Goal: Task Accomplishment & Management: Manage account settings

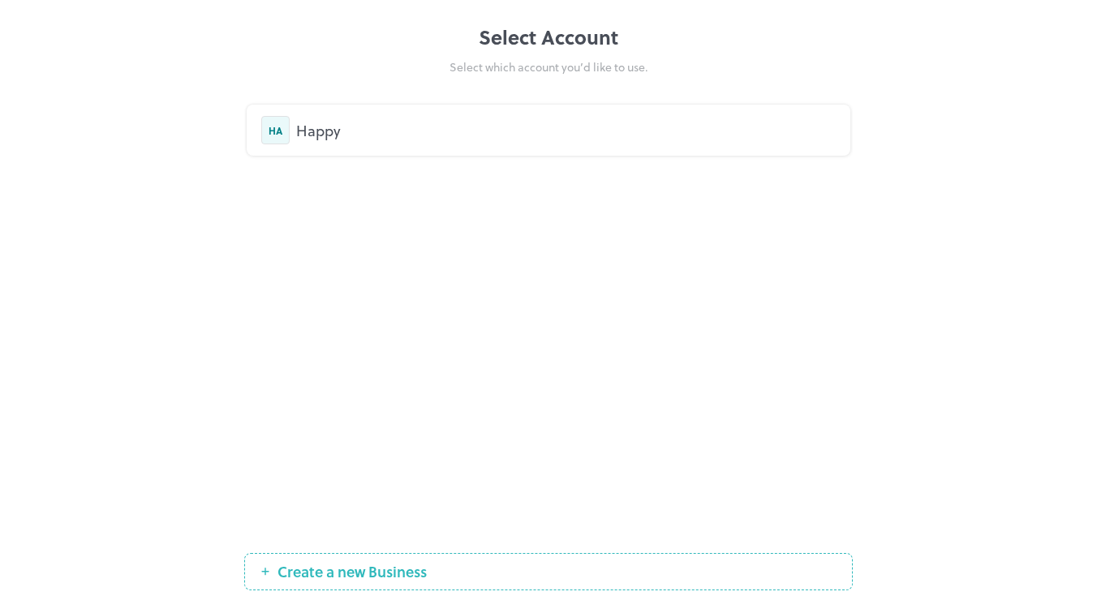
click at [346, 132] on div "Happy" at bounding box center [565, 130] width 539 height 22
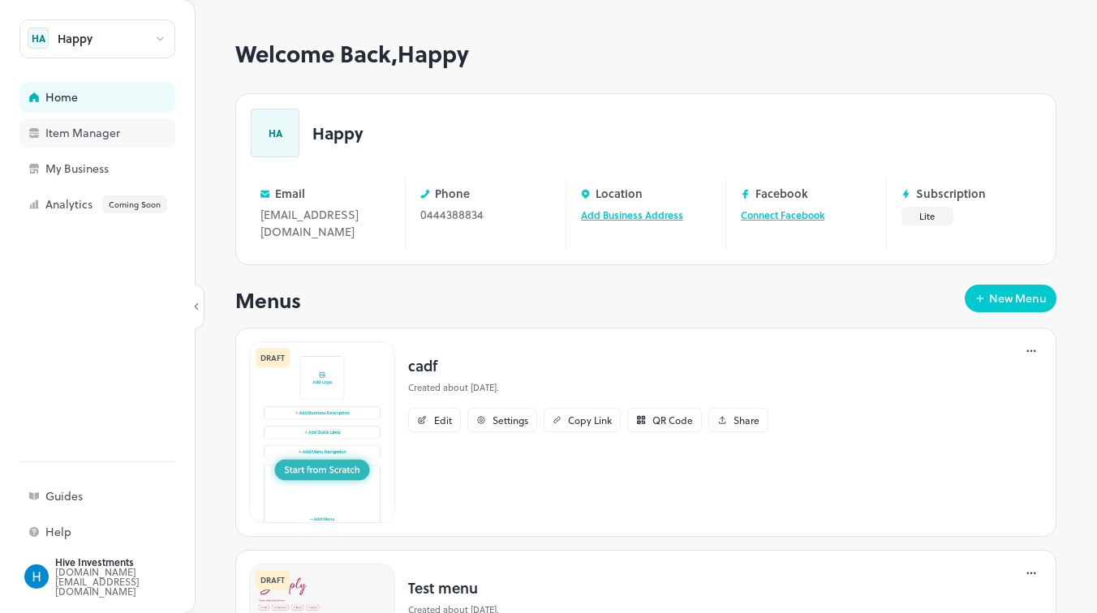
click at [79, 137] on div "Item Manager" at bounding box center [126, 132] width 162 height 11
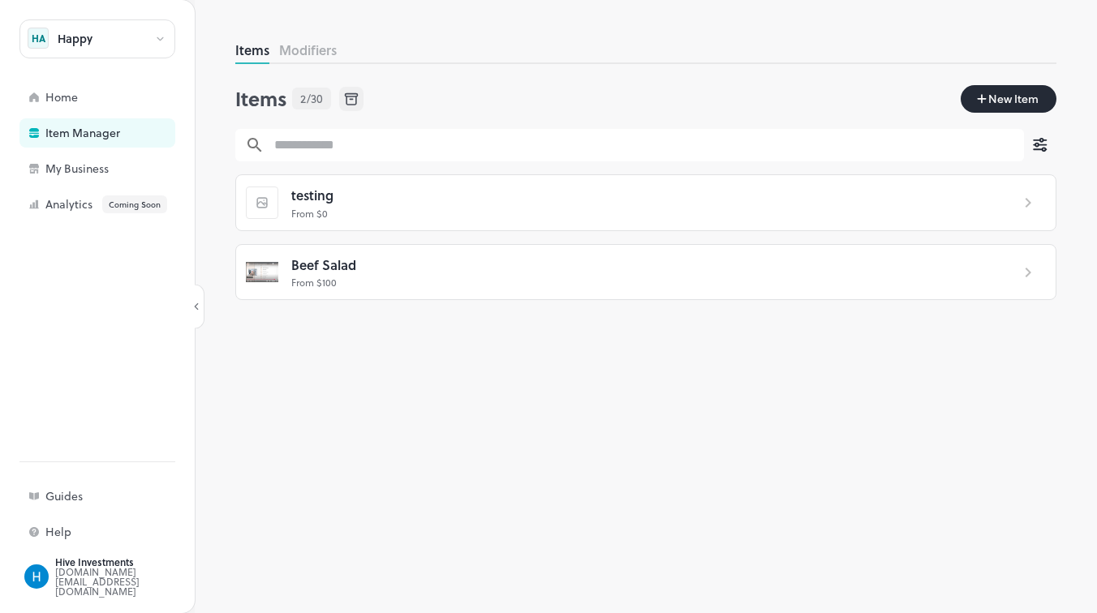
click at [307, 49] on button "Modifiers" at bounding box center [308, 50] width 58 height 19
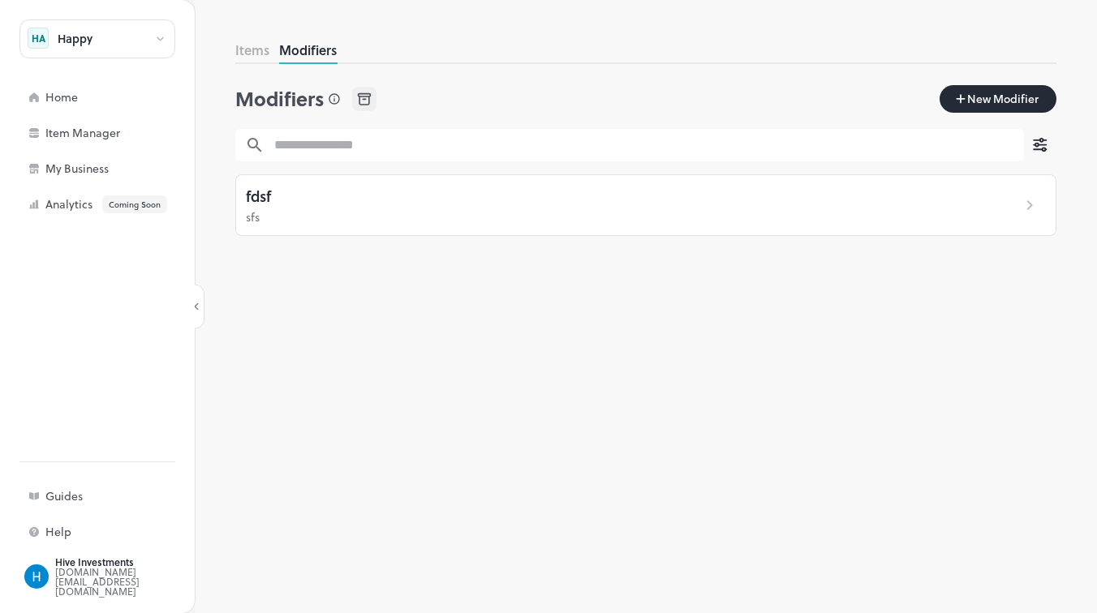
click at [246, 55] on button "Items" at bounding box center [252, 50] width 34 height 19
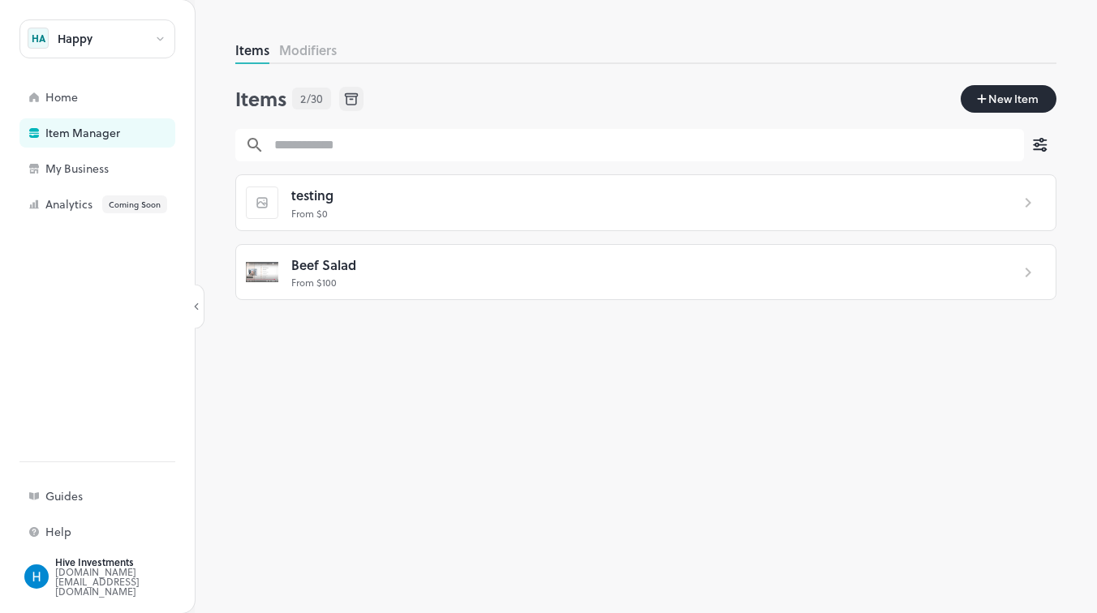
click at [1003, 102] on span "New Item" at bounding box center [1013, 99] width 54 height 18
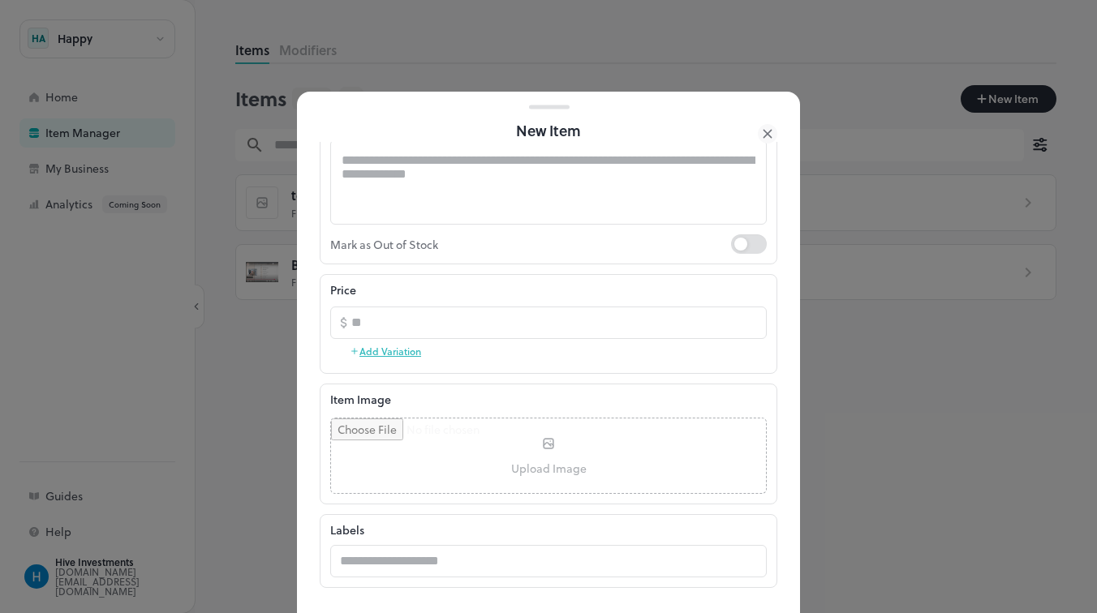
scroll to position [260, 0]
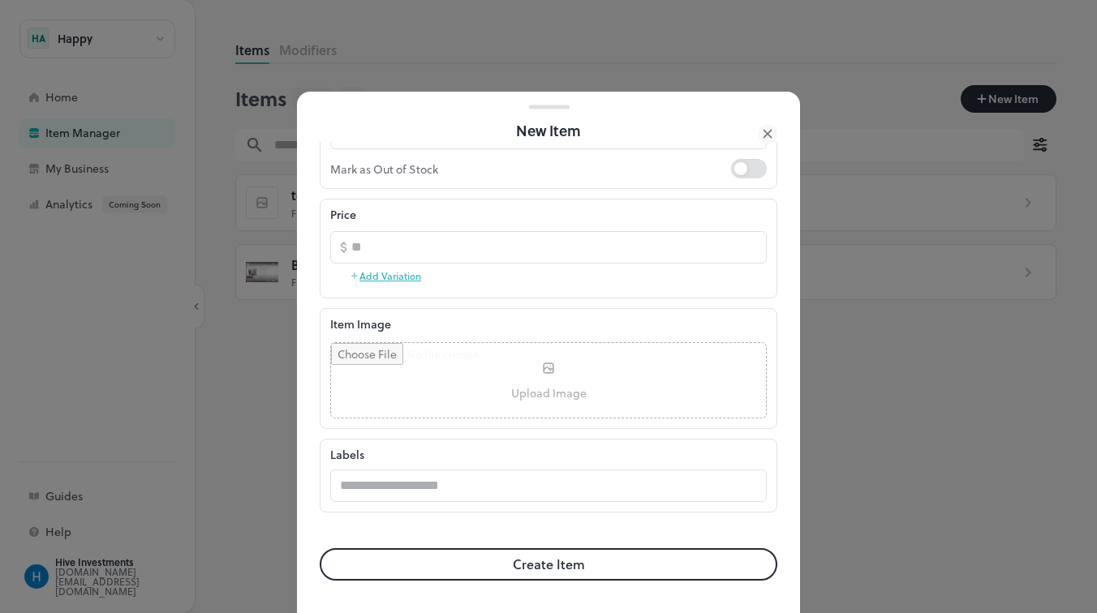
click at [767, 128] on icon at bounding box center [767, 133] width 19 height 19
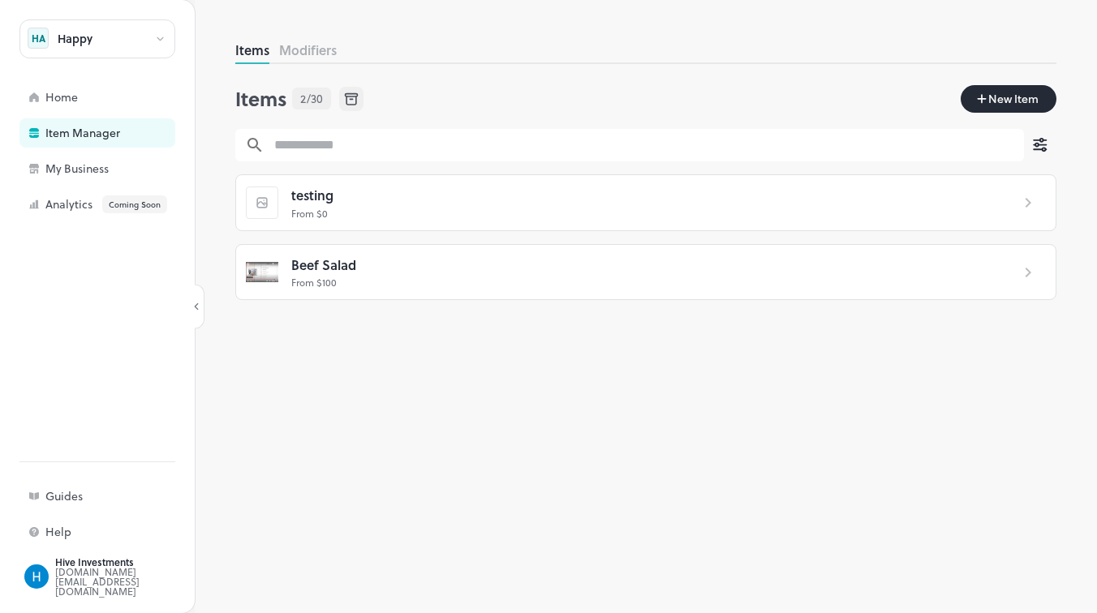
click at [313, 45] on button "Modifiers" at bounding box center [308, 50] width 58 height 19
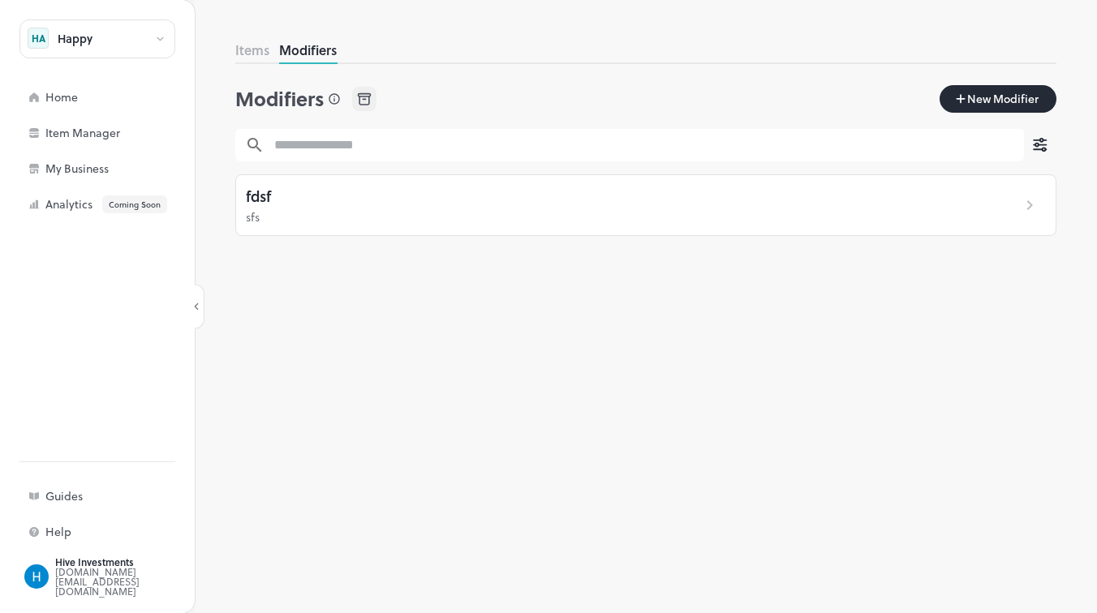
click at [250, 53] on button "Items" at bounding box center [252, 50] width 34 height 19
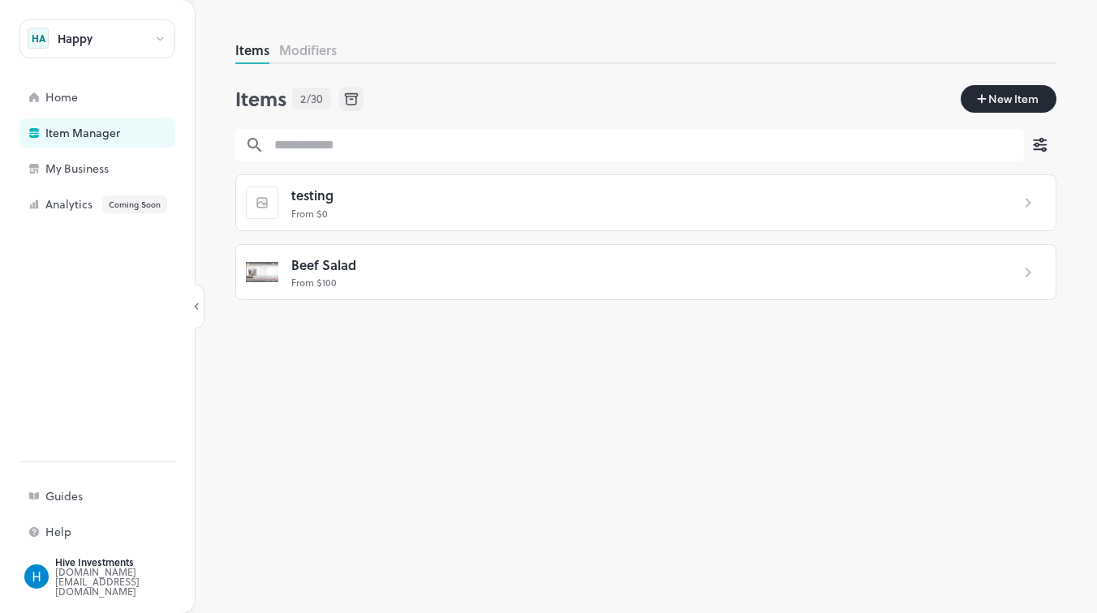
click at [538, 284] on p "From $ 100" at bounding box center [644, 282] width 706 height 15
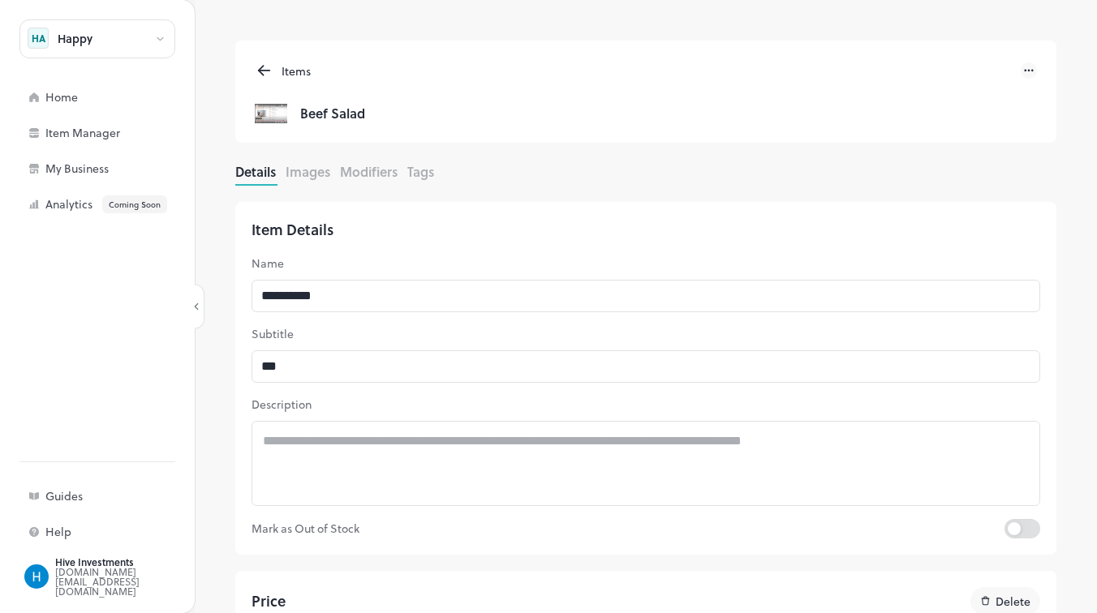
click at [307, 173] on button "Images" at bounding box center [307, 171] width 45 height 19
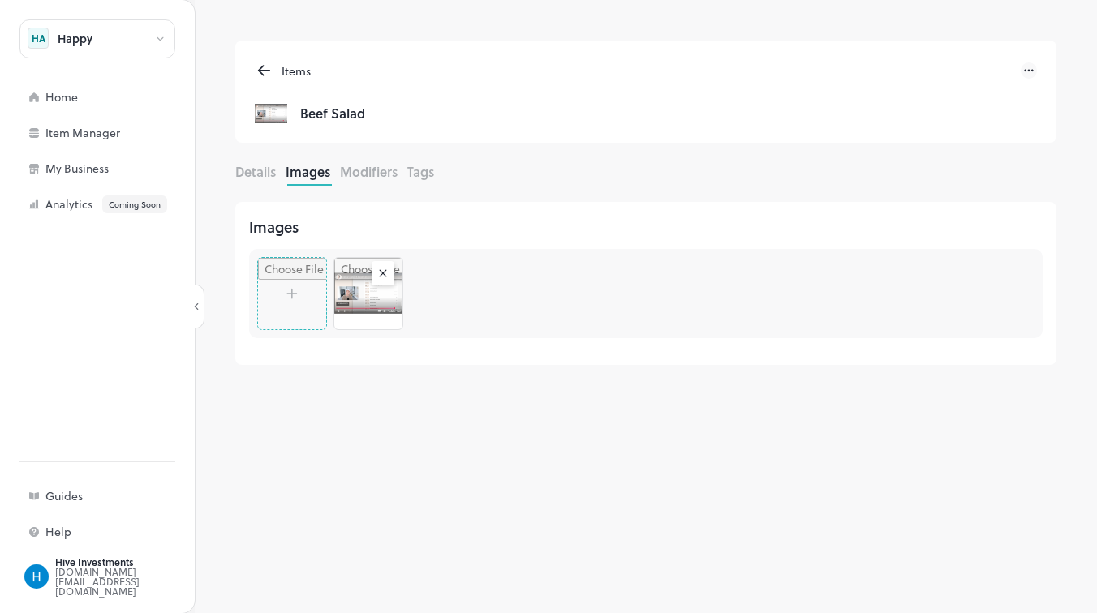
click at [356, 172] on button "Modifiers" at bounding box center [369, 171] width 58 height 19
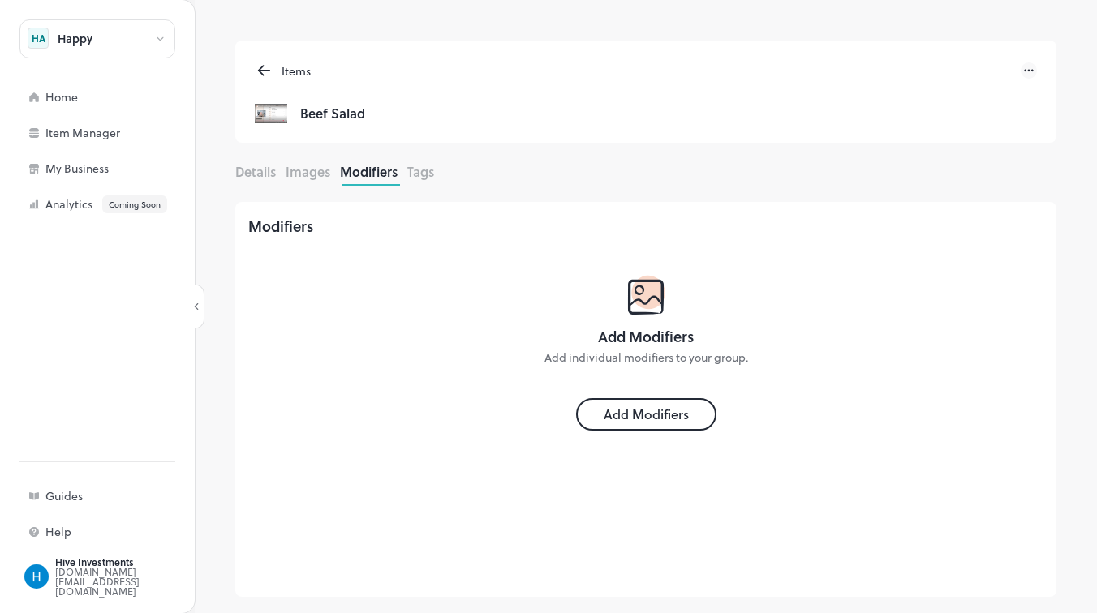
click at [411, 175] on button "Tags" at bounding box center [420, 171] width 27 height 19
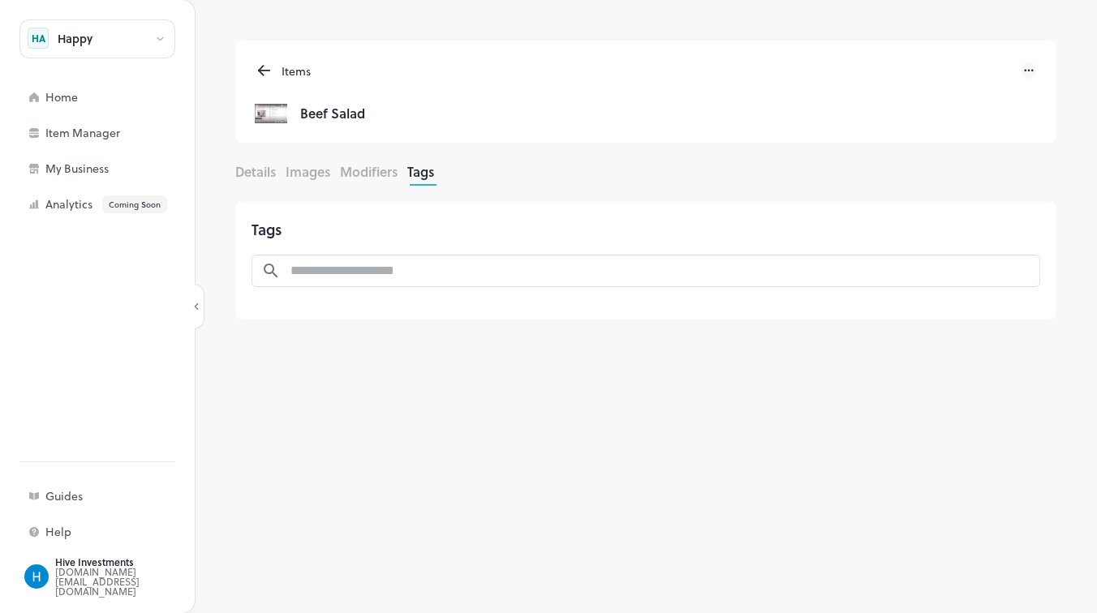
click at [264, 175] on button "Details" at bounding box center [255, 171] width 41 height 19
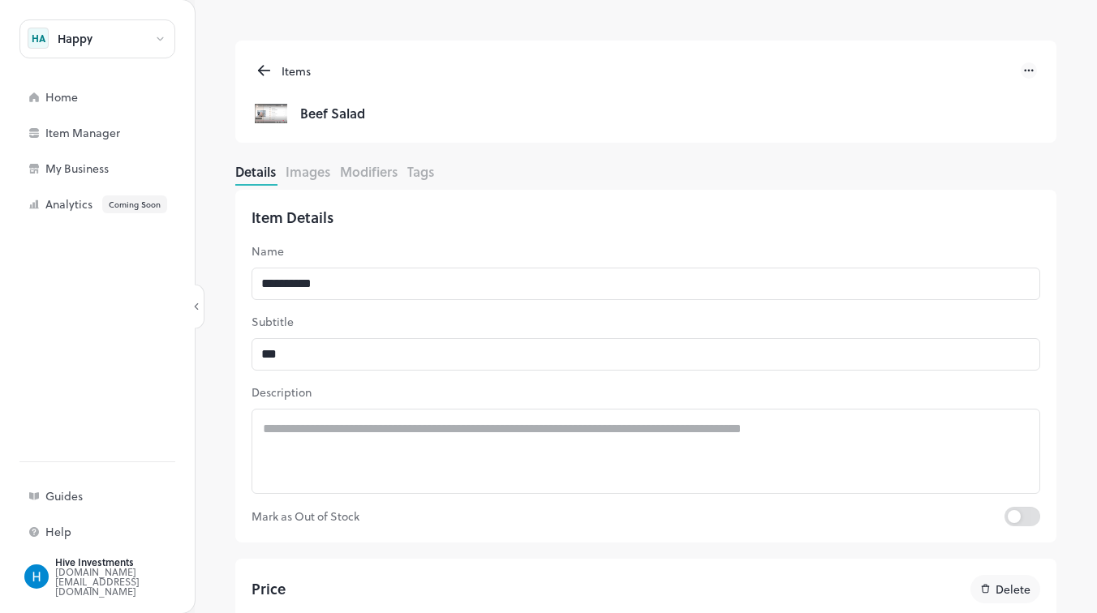
scroll to position [17, 0]
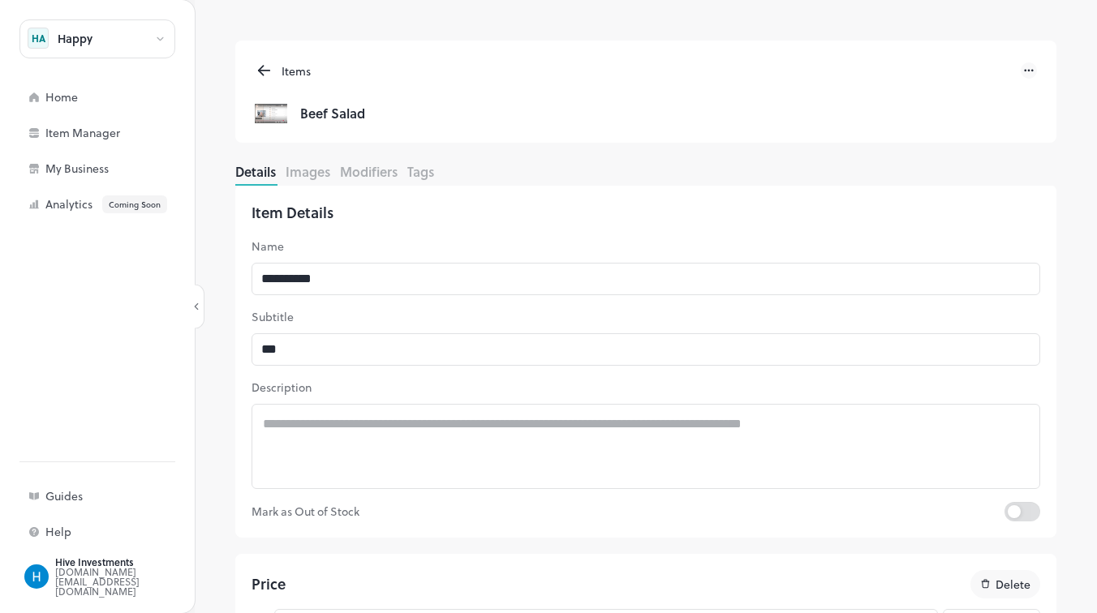
click at [316, 174] on button "Images" at bounding box center [307, 171] width 45 height 19
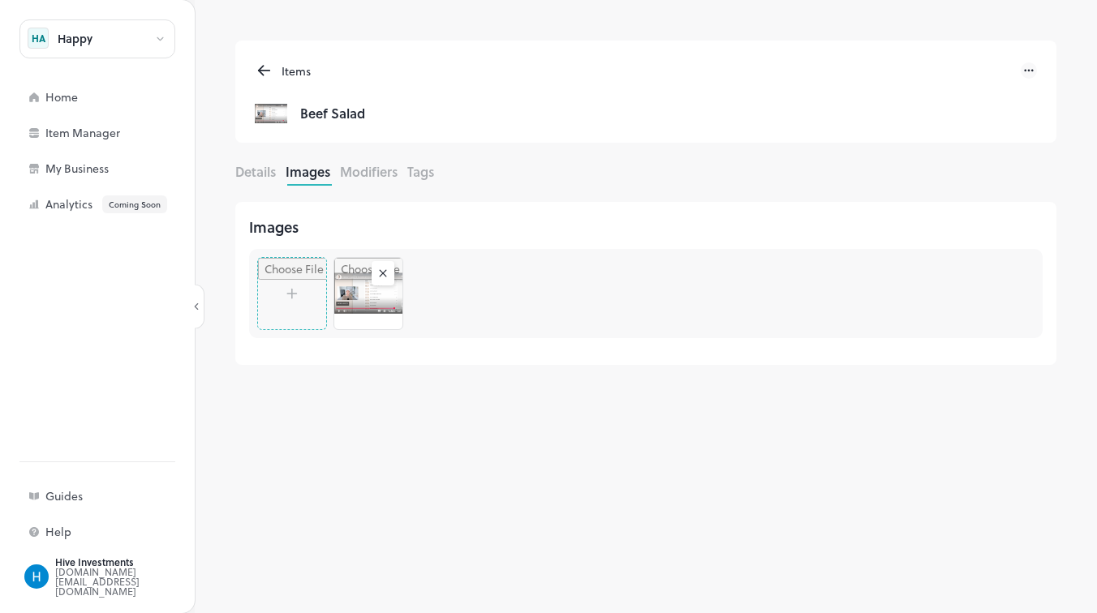
click at [258, 168] on button "Details" at bounding box center [255, 171] width 41 height 19
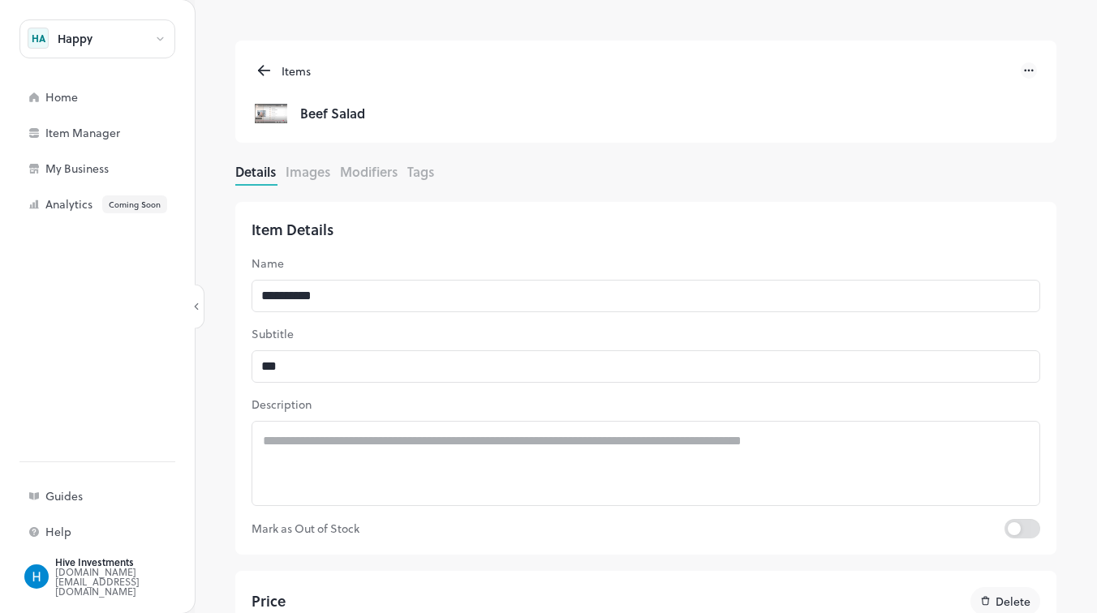
click at [261, 71] on icon at bounding box center [264, 71] width 11 height 0
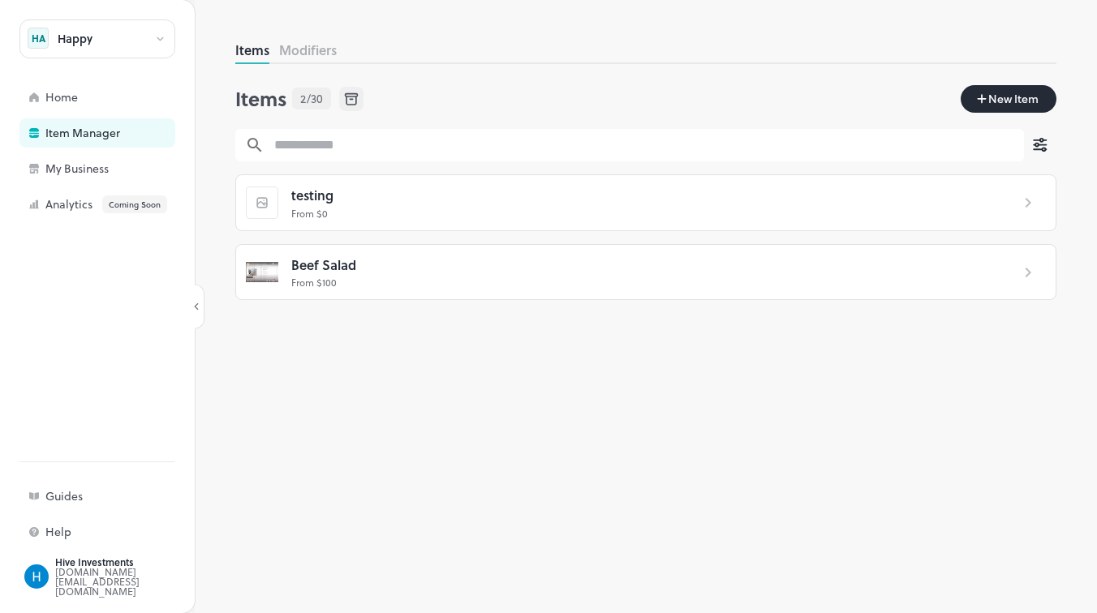
click at [334, 267] on span "Beef Salad" at bounding box center [323, 265] width 65 height 21
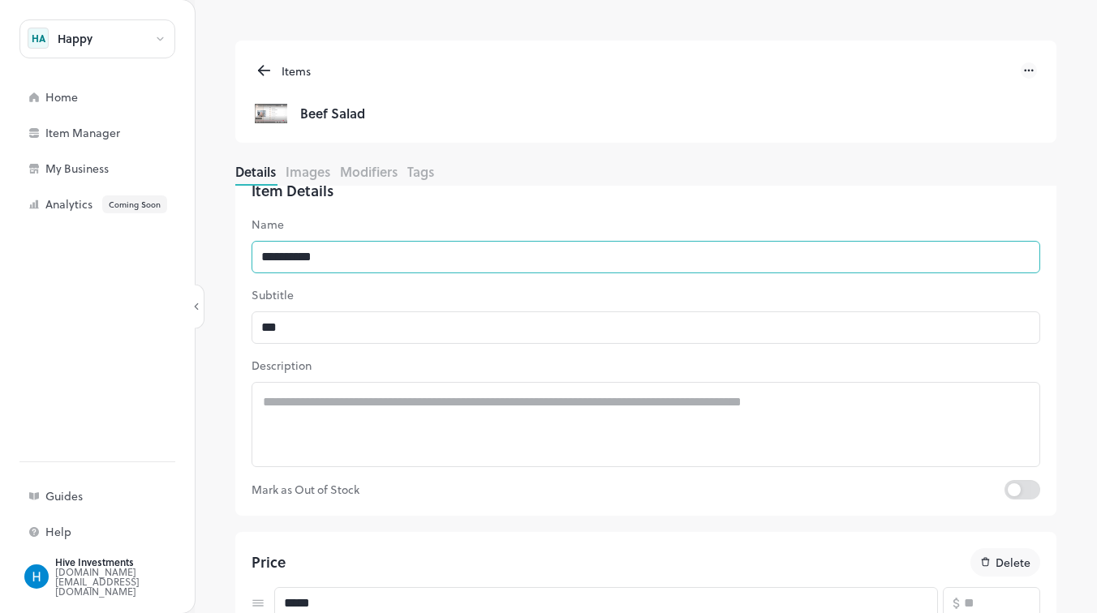
scroll to position [29, 0]
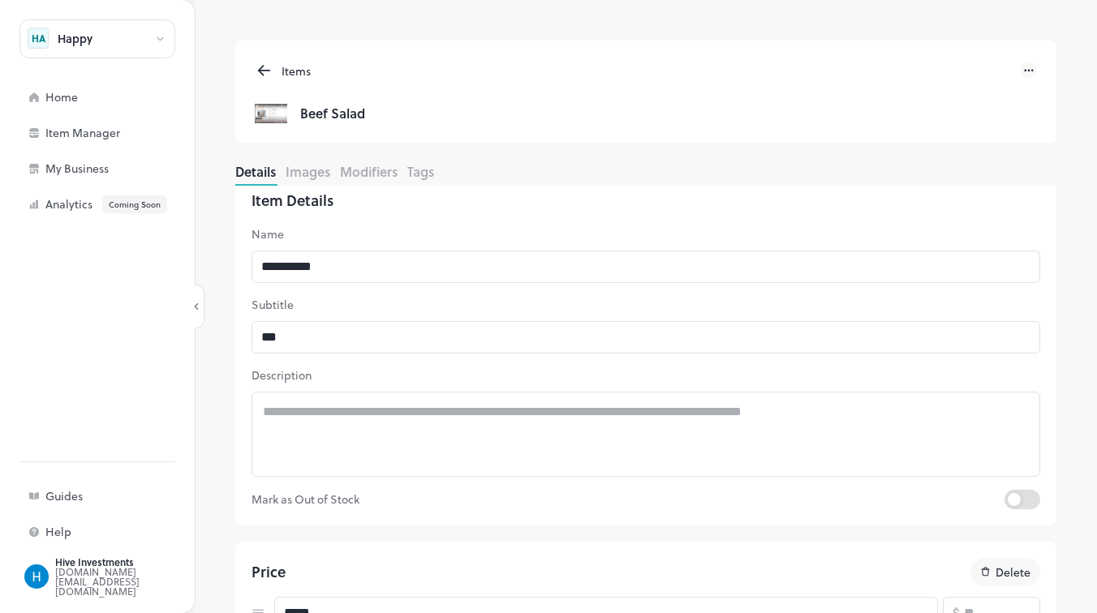
click at [265, 67] on icon at bounding box center [264, 70] width 19 height 19
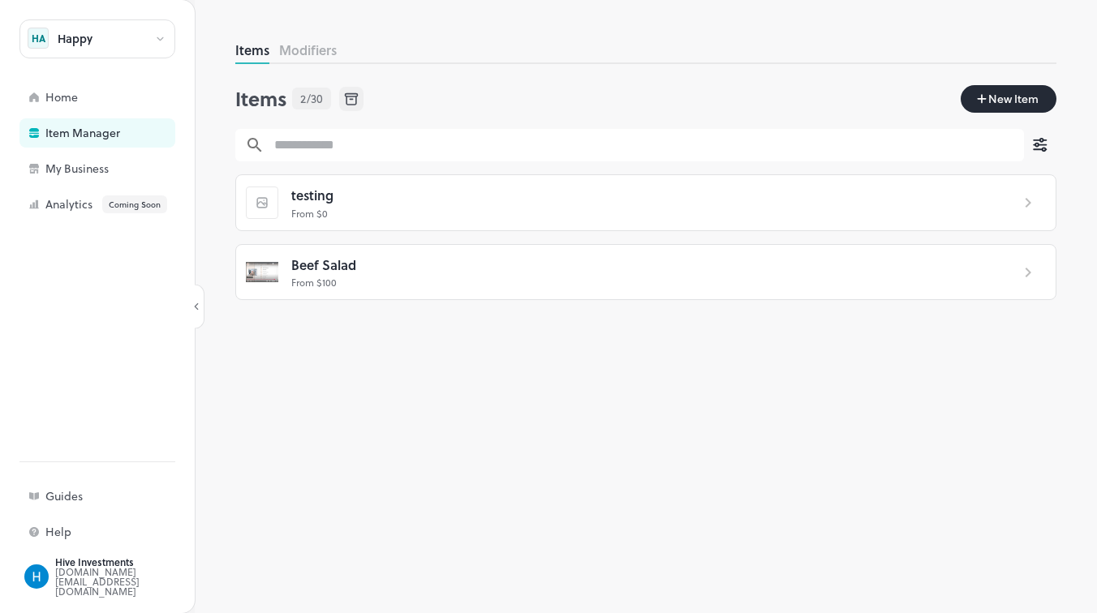
click at [321, 141] on input "text" at bounding box center [643, 145] width 759 height 32
click at [251, 102] on div "Items" at bounding box center [261, 99] width 52 height 26
click at [302, 47] on button "Modifiers" at bounding box center [308, 50] width 58 height 19
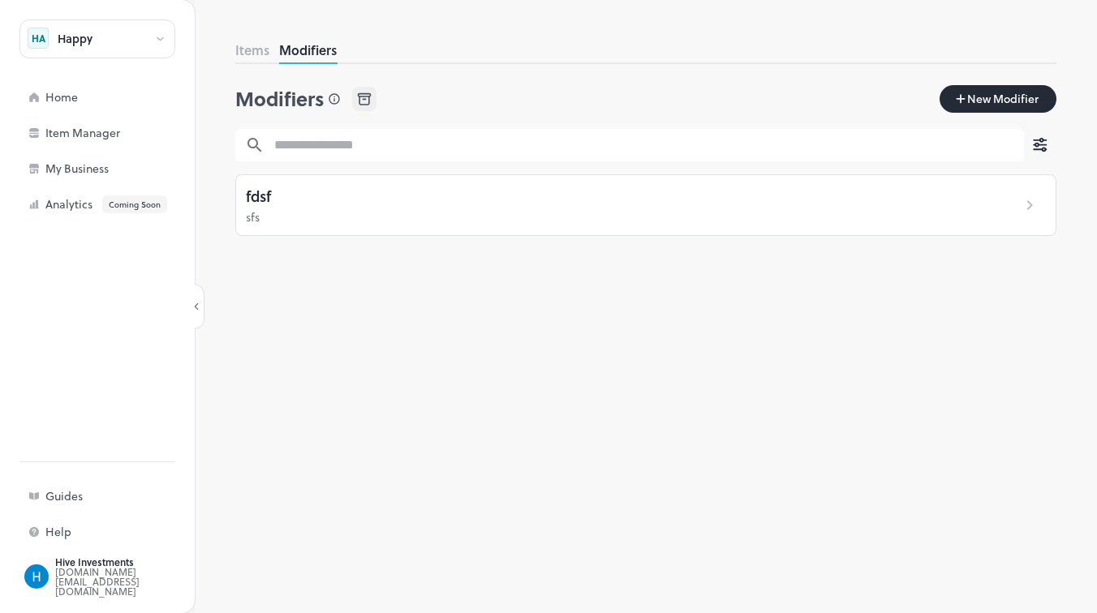
click at [252, 57] on button "Items" at bounding box center [252, 50] width 34 height 19
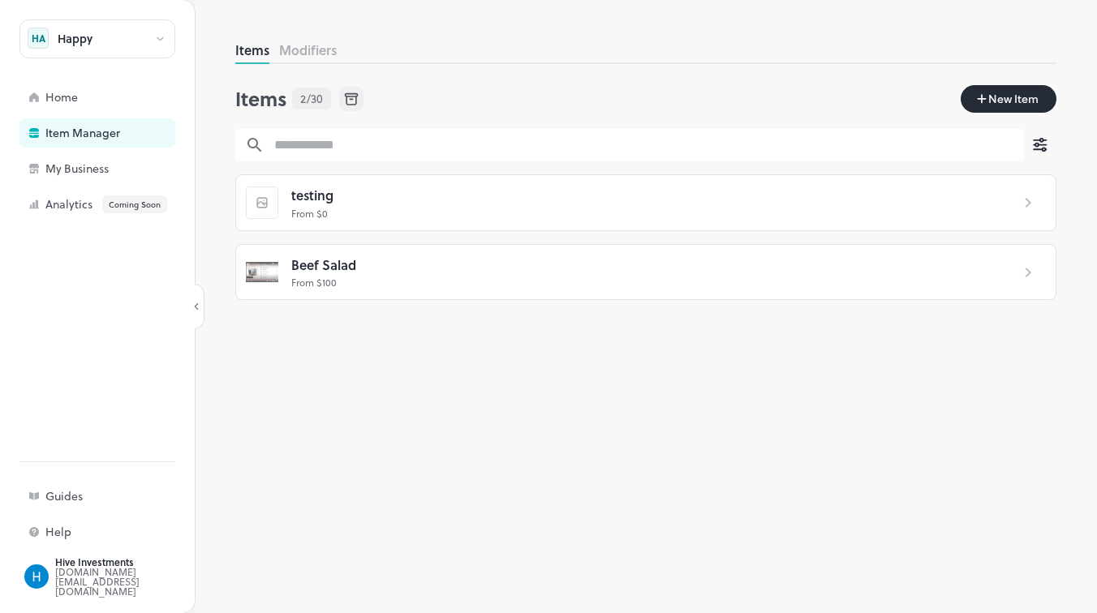
click at [305, 41] on button "Modifiers" at bounding box center [308, 50] width 58 height 19
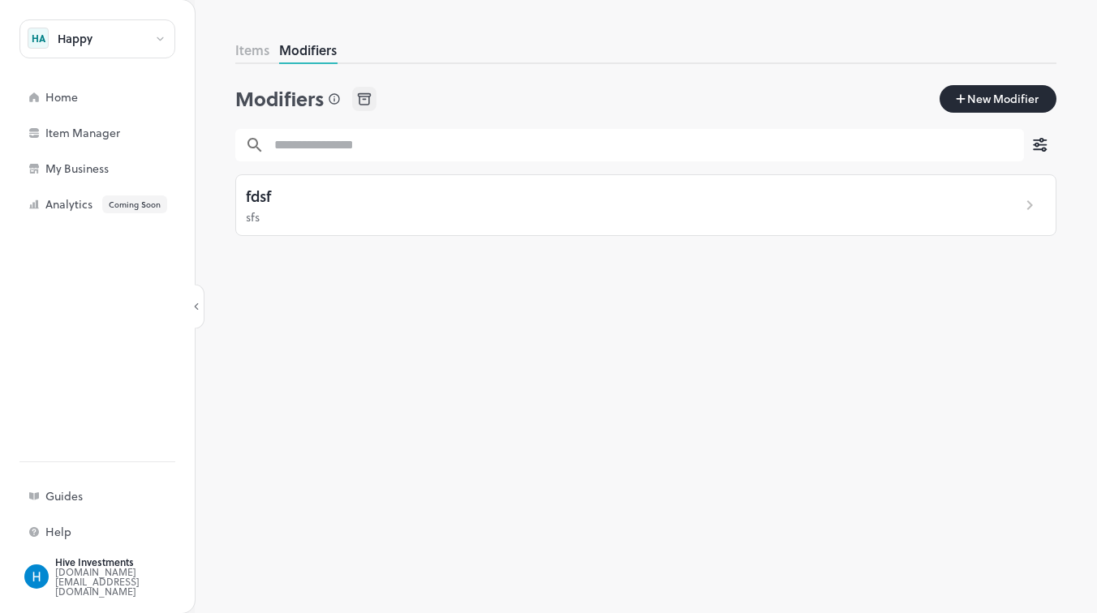
click at [358, 205] on div "fdsf sfs" at bounding box center [619, 205] width 767 height 60
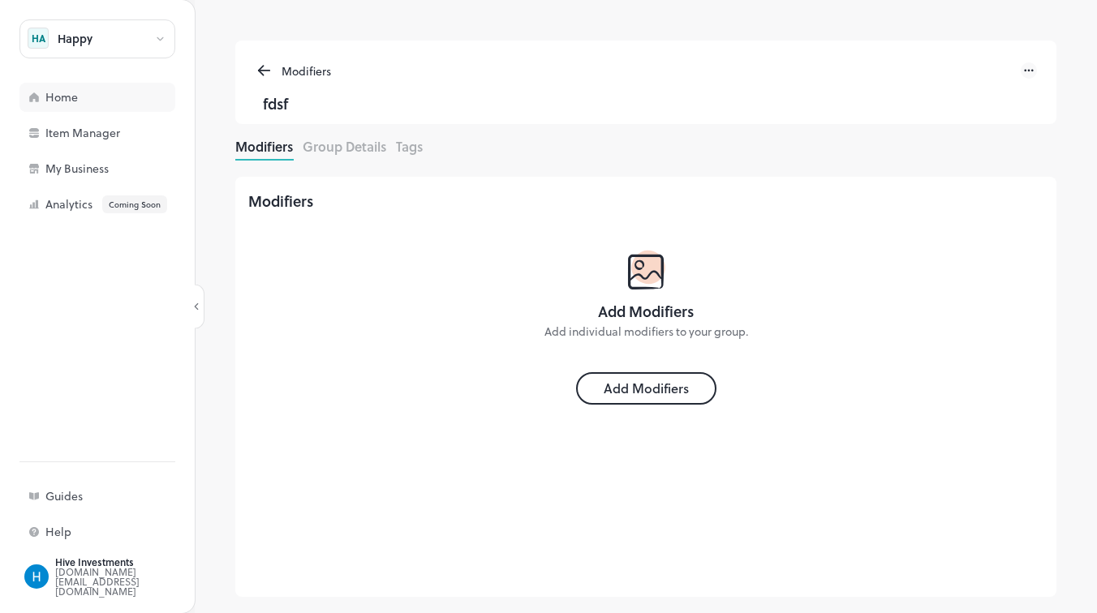
click at [87, 93] on div "Home" at bounding box center [126, 97] width 162 height 11
